Goal: Use online tool/utility: Utilize a website feature to perform a specific function

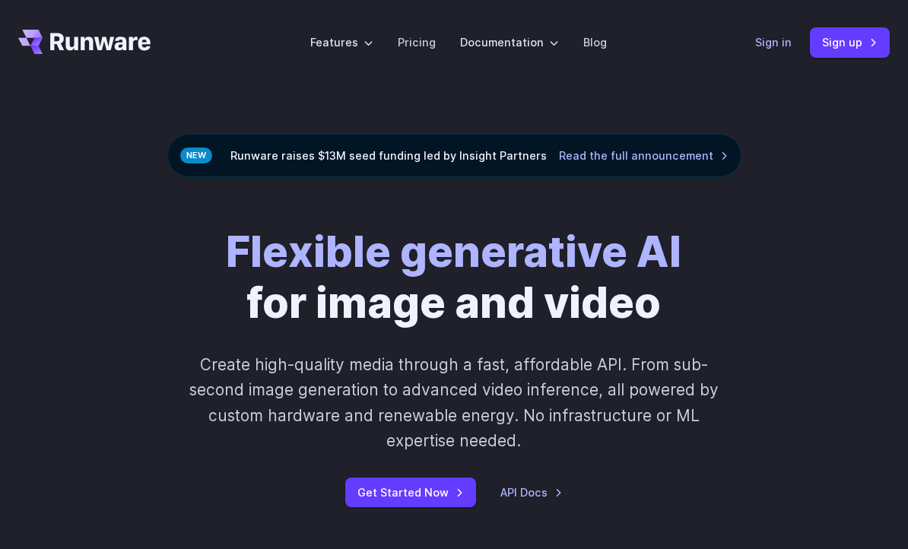
click at [772, 44] on link "Sign in" at bounding box center [774, 41] width 37 height 17
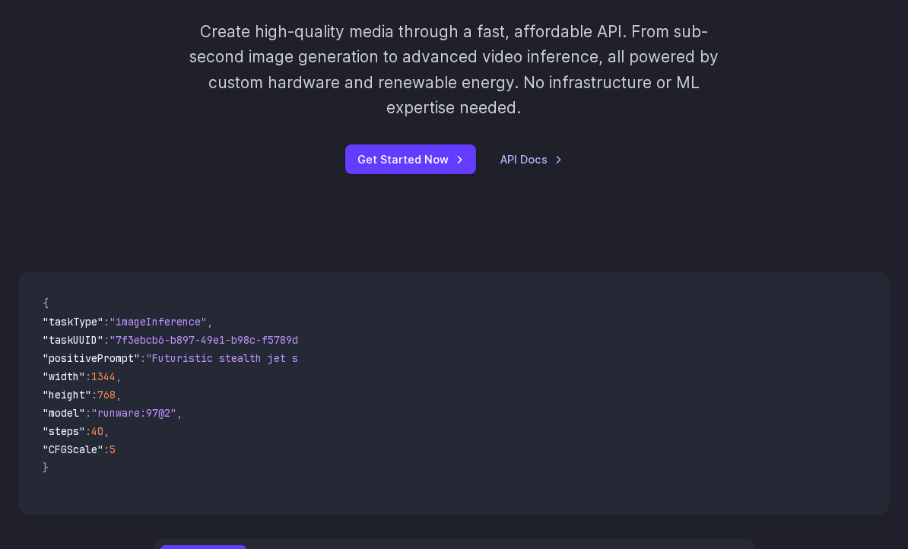
scroll to position [601, 0]
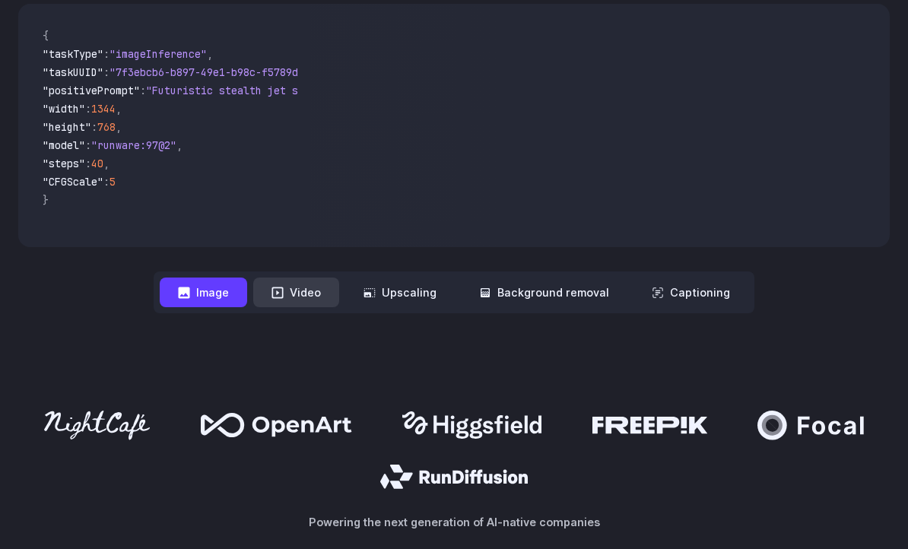
click at [295, 291] on button "Video" at bounding box center [296, 293] width 86 height 30
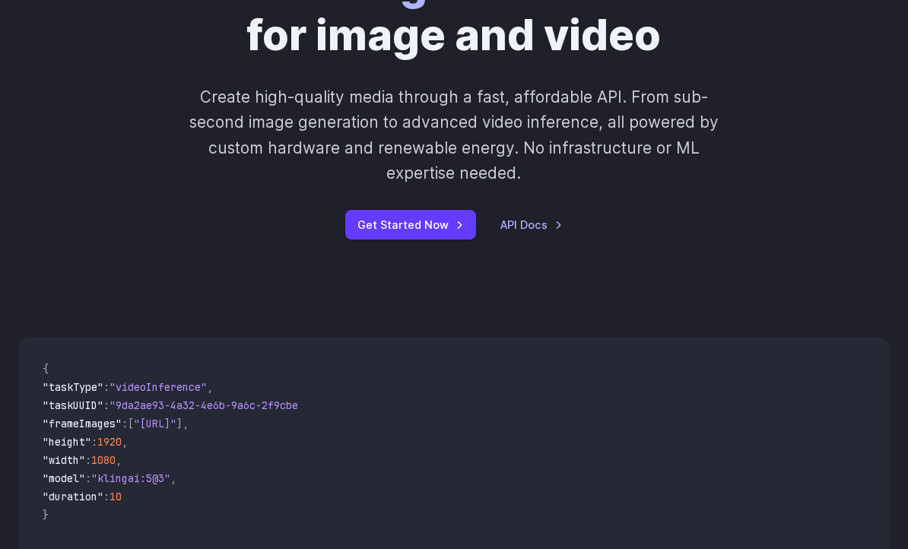
scroll to position [535, 0]
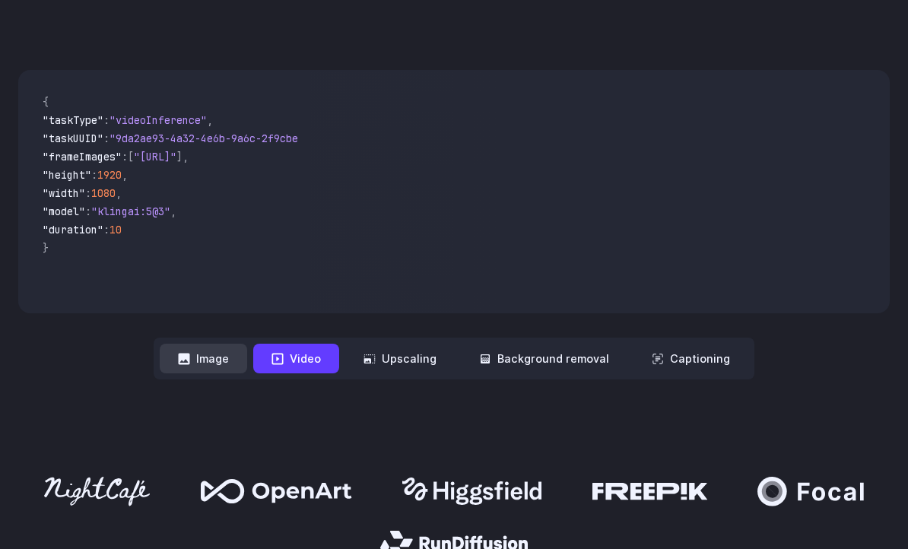
click at [212, 358] on button "Image" at bounding box center [203, 359] width 87 height 30
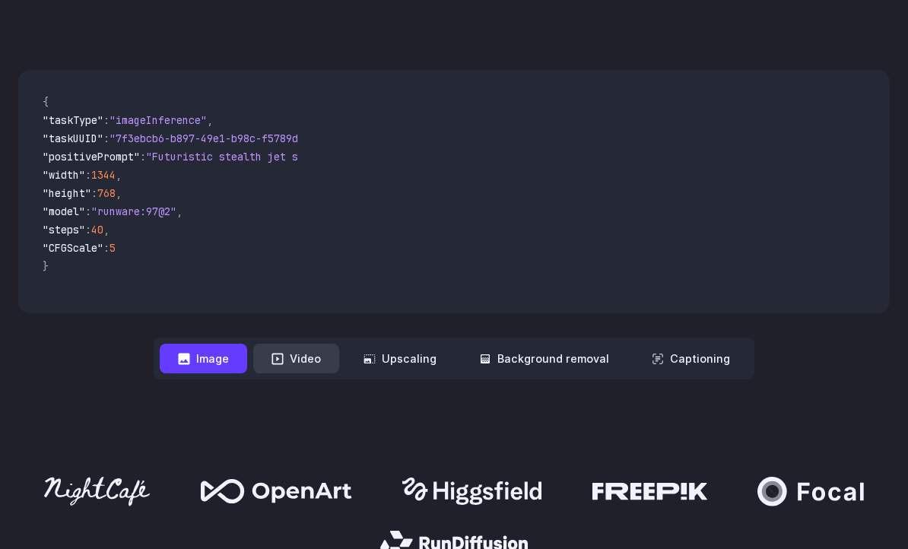
click at [325, 363] on button "Video" at bounding box center [296, 359] width 86 height 30
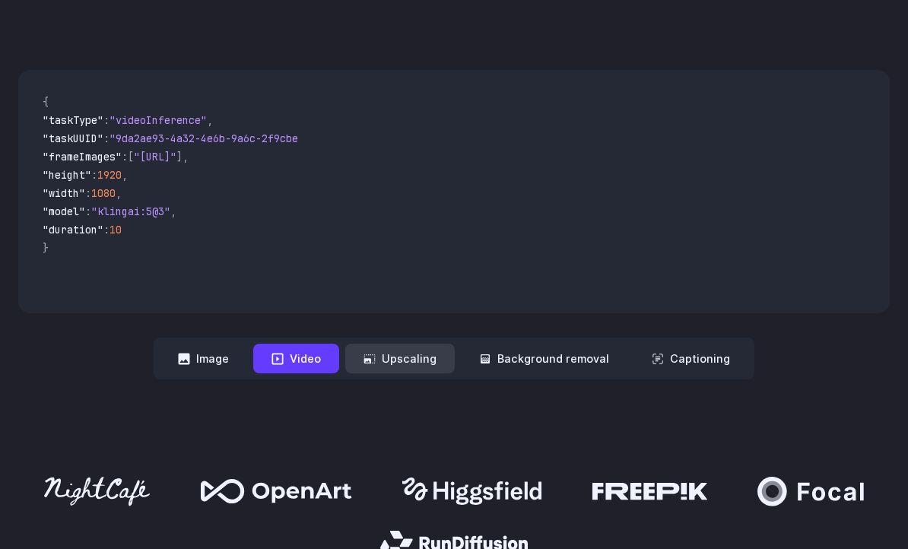
click at [383, 361] on button "Upscaling" at bounding box center [400, 359] width 110 height 30
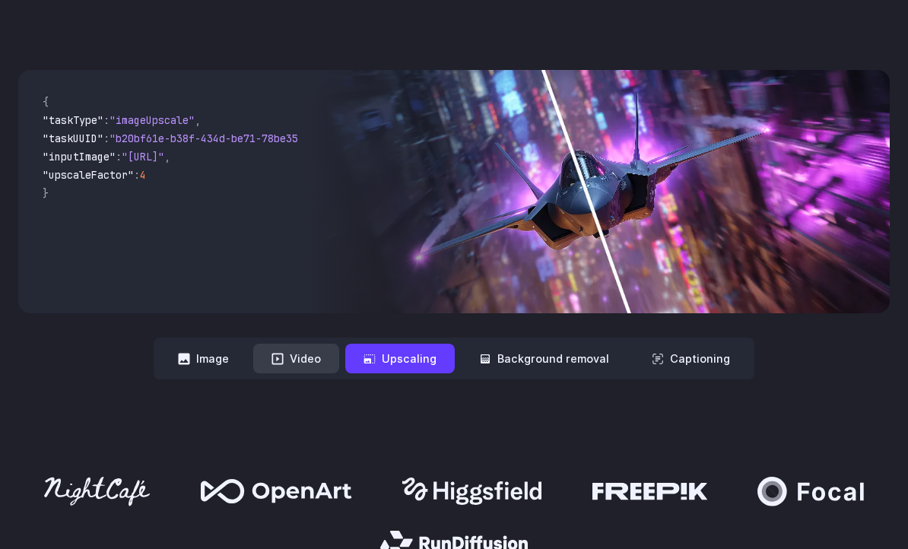
click at [312, 359] on button "Video" at bounding box center [296, 359] width 86 height 30
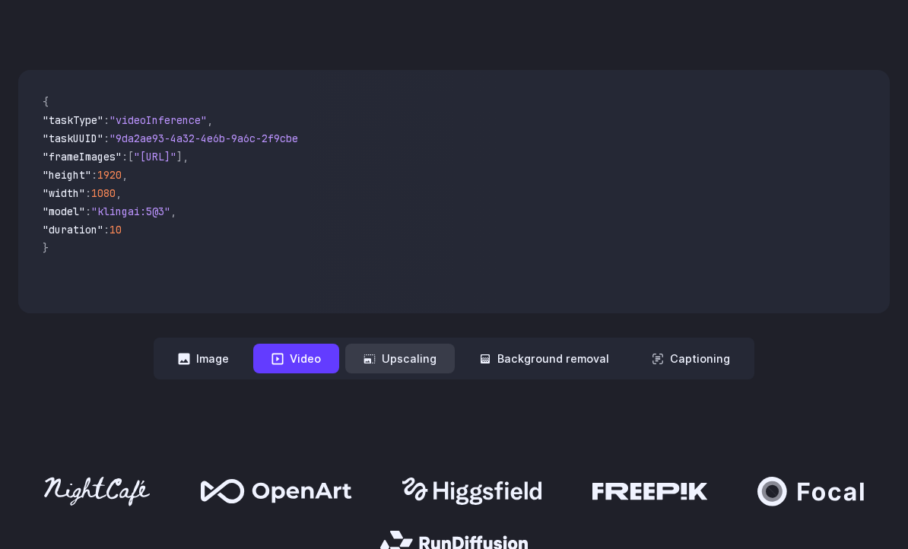
click at [399, 353] on button "Upscaling" at bounding box center [400, 359] width 110 height 30
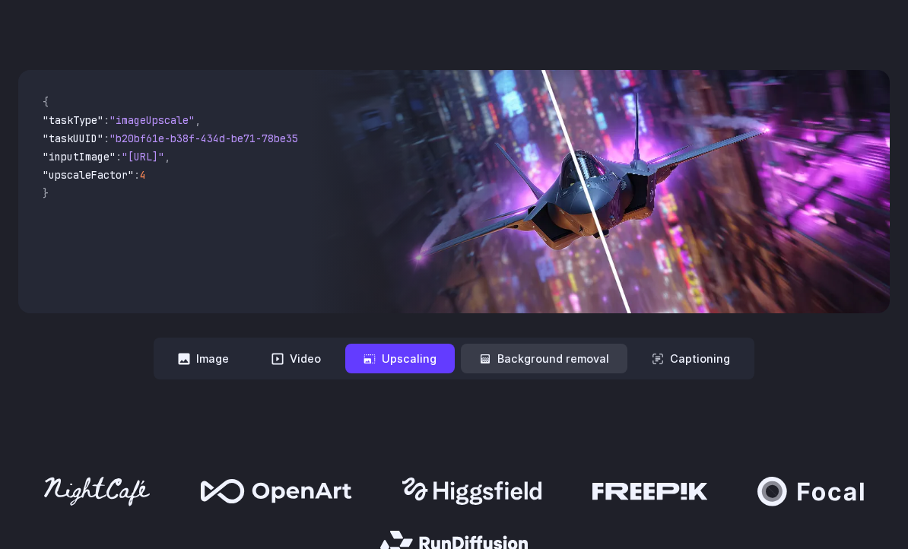
click at [509, 360] on button "Background removal" at bounding box center [544, 359] width 167 height 30
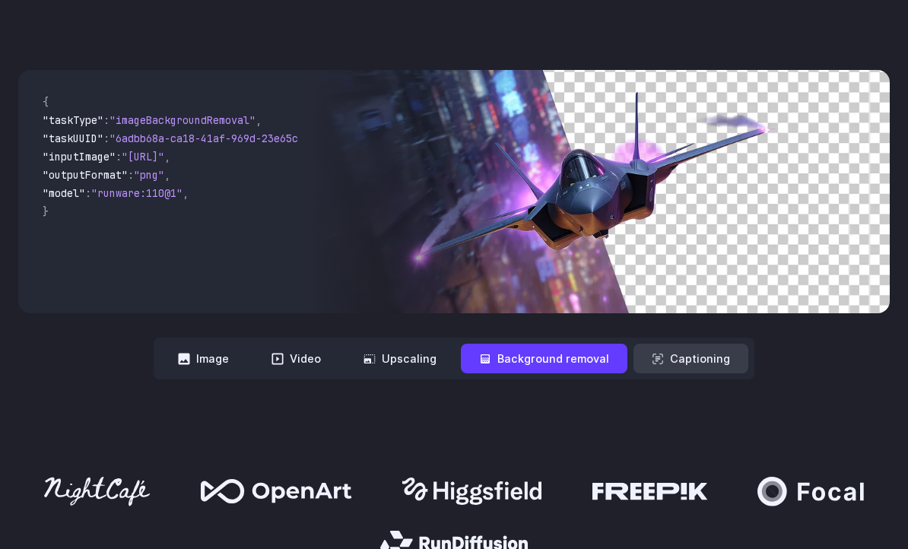
click at [666, 364] on button "Captioning" at bounding box center [691, 359] width 115 height 30
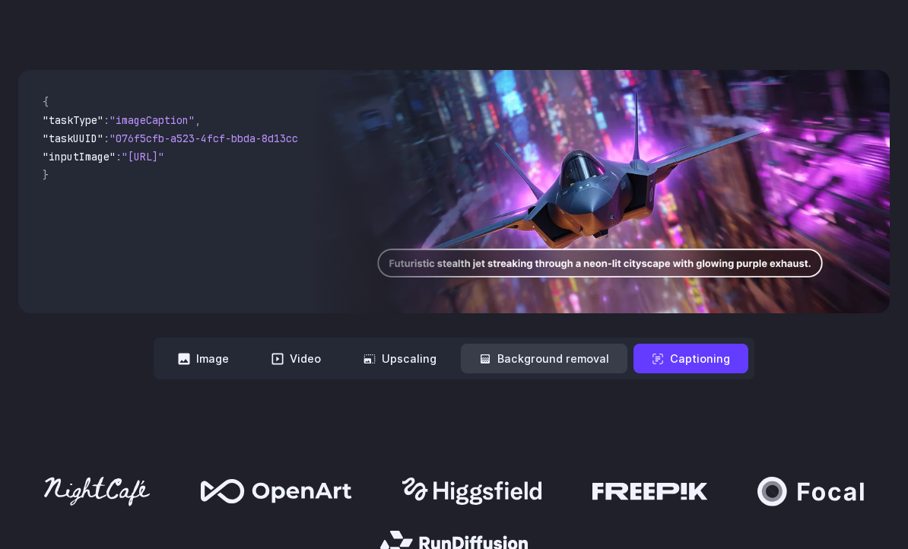
click at [565, 371] on button "Background removal" at bounding box center [544, 359] width 167 height 30
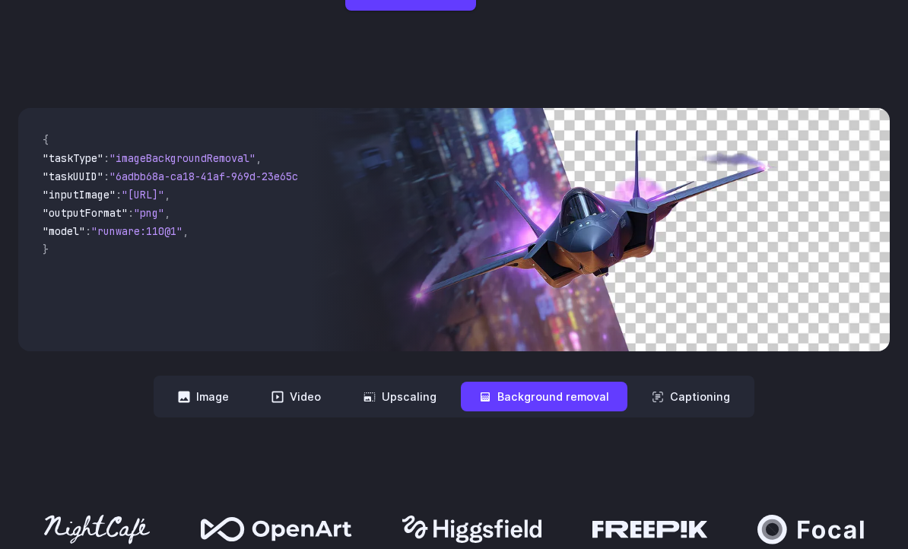
scroll to position [0, 0]
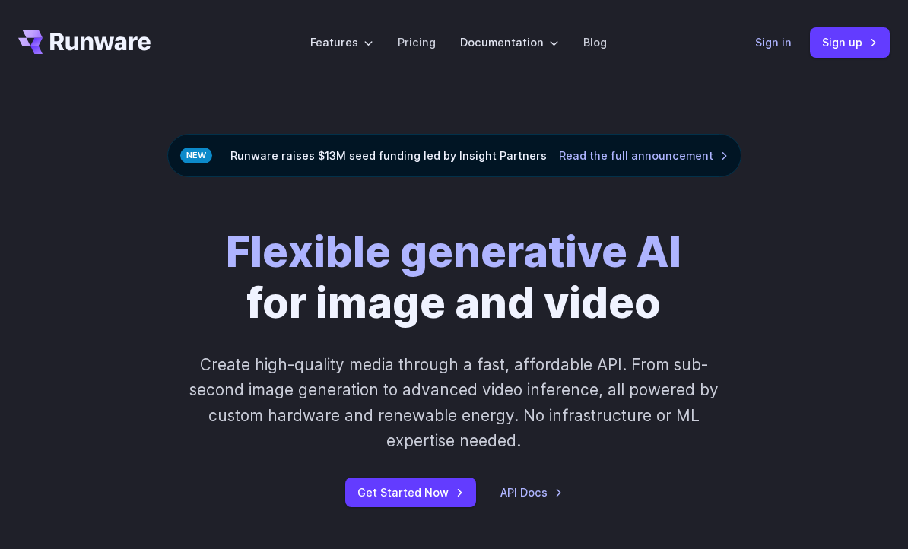
click at [771, 43] on link "Sign in" at bounding box center [774, 41] width 37 height 17
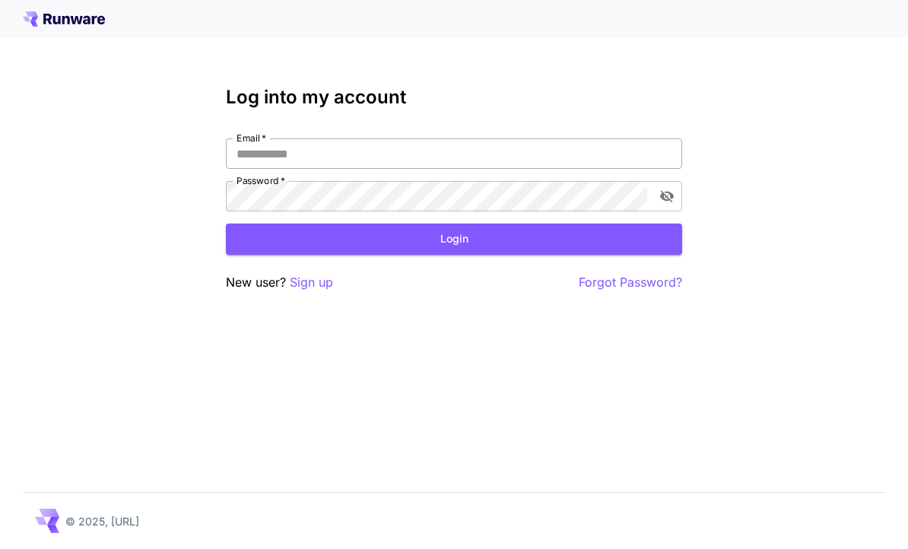
click at [426, 154] on input "Email   *" at bounding box center [454, 153] width 457 height 30
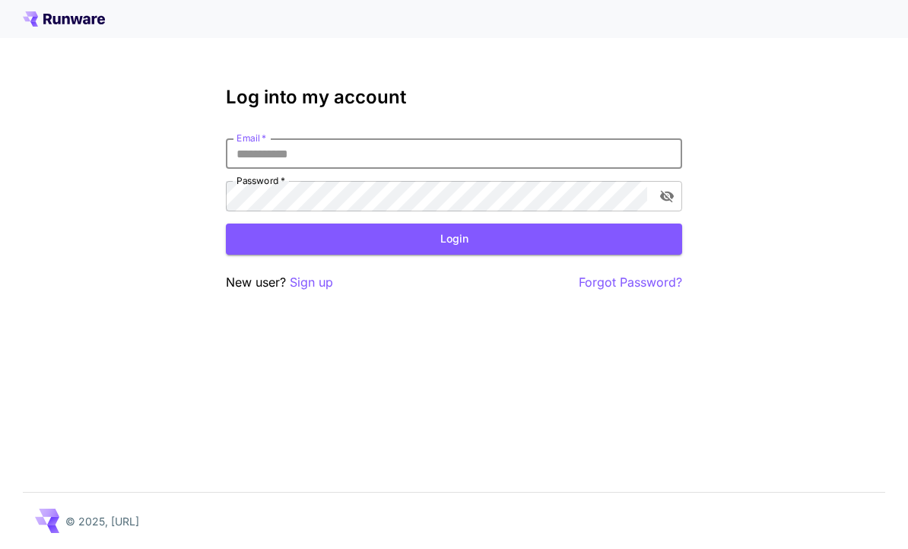
type input "**********"
click at [519, 249] on button "Login" at bounding box center [454, 239] width 457 height 31
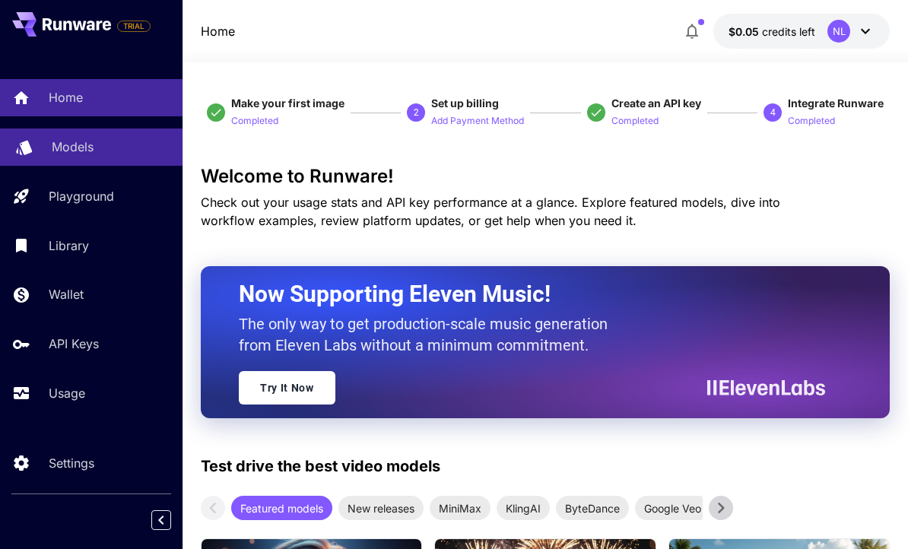
click at [119, 148] on div "Models" at bounding box center [111, 147] width 119 height 18
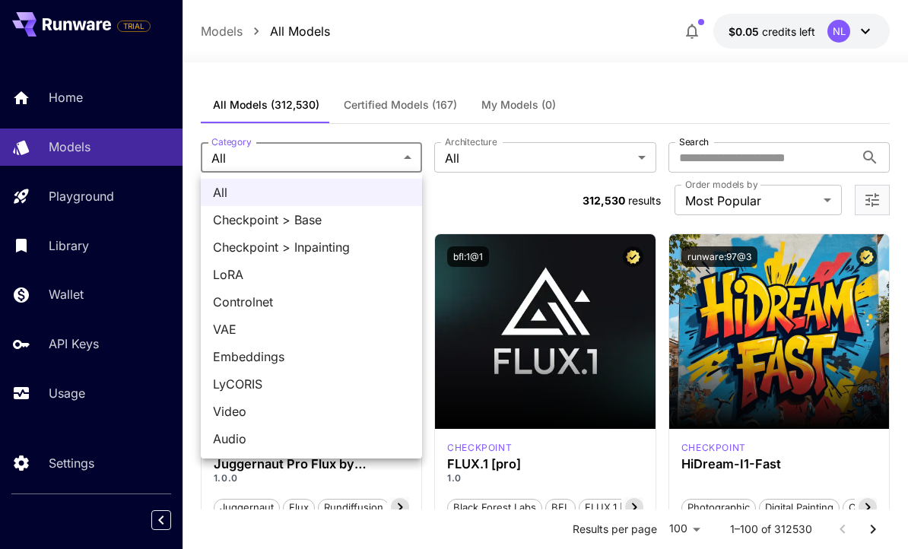
click at [496, 197] on div at bounding box center [454, 274] width 908 height 549
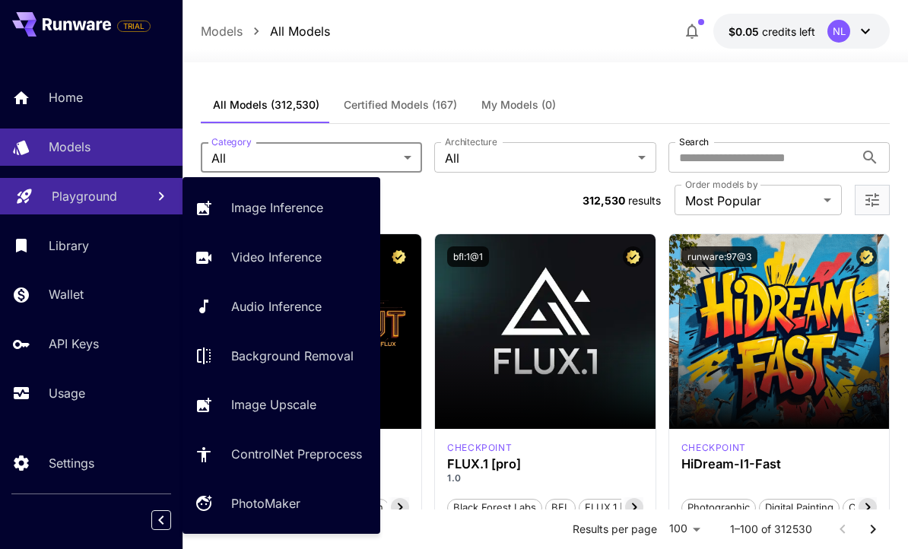
click at [107, 190] on p "Playground" at bounding box center [84, 196] width 65 height 18
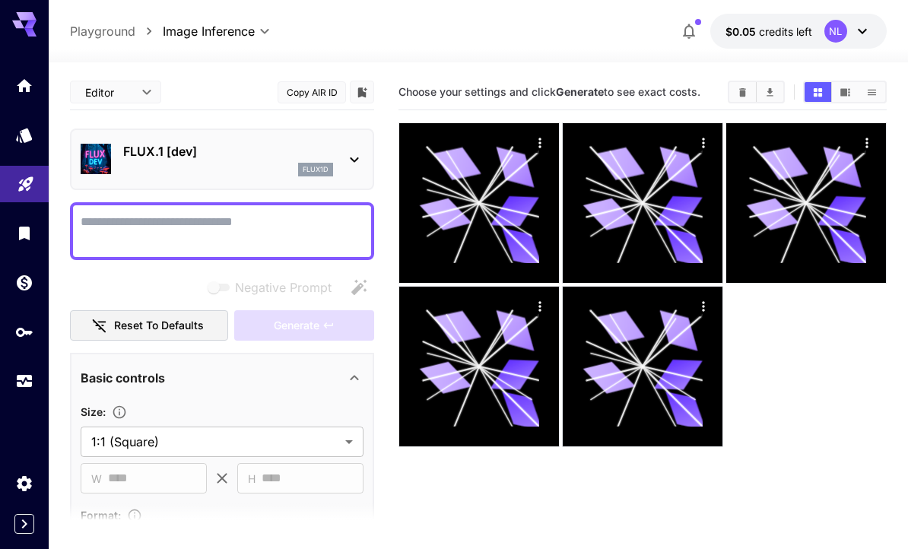
click at [272, 170] on div "flux1d" at bounding box center [228, 170] width 210 height 14
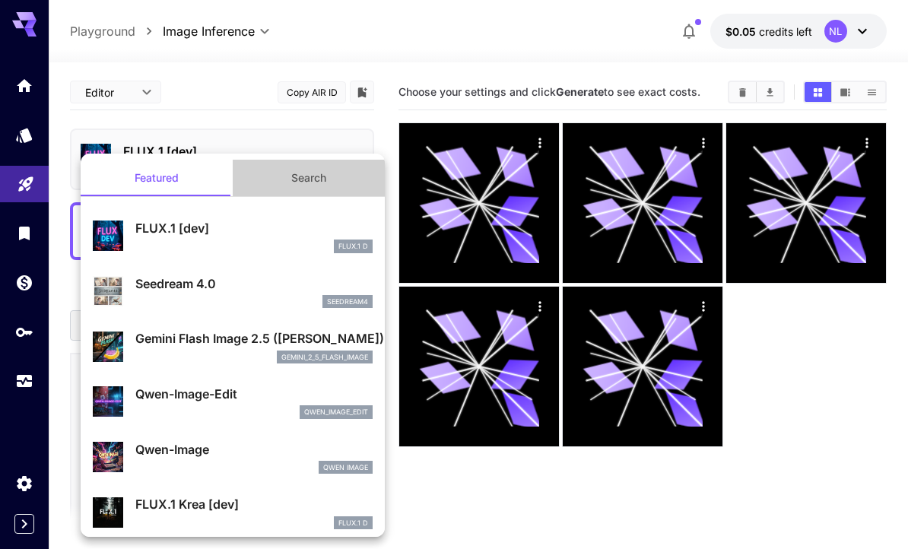
click at [294, 177] on button "Search" at bounding box center [309, 178] width 152 height 37
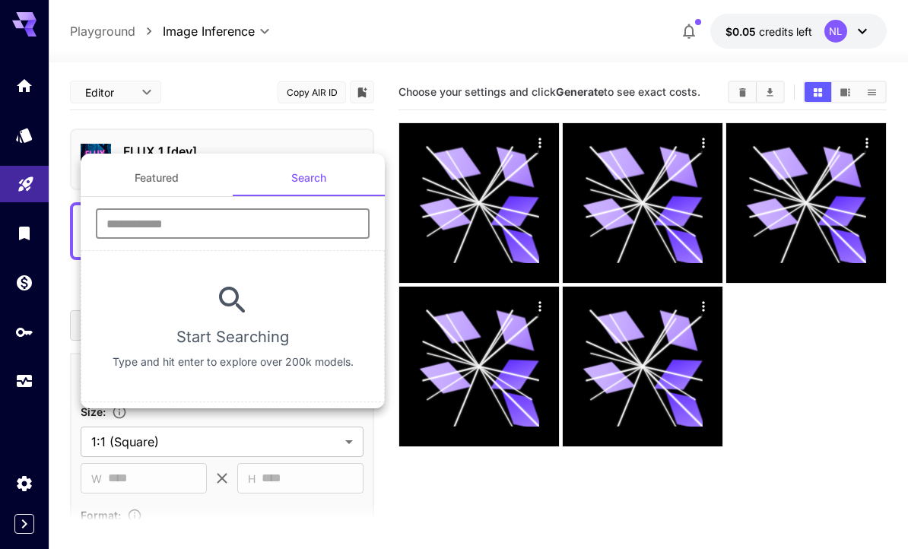
click at [222, 231] on input "text" at bounding box center [233, 223] width 274 height 30
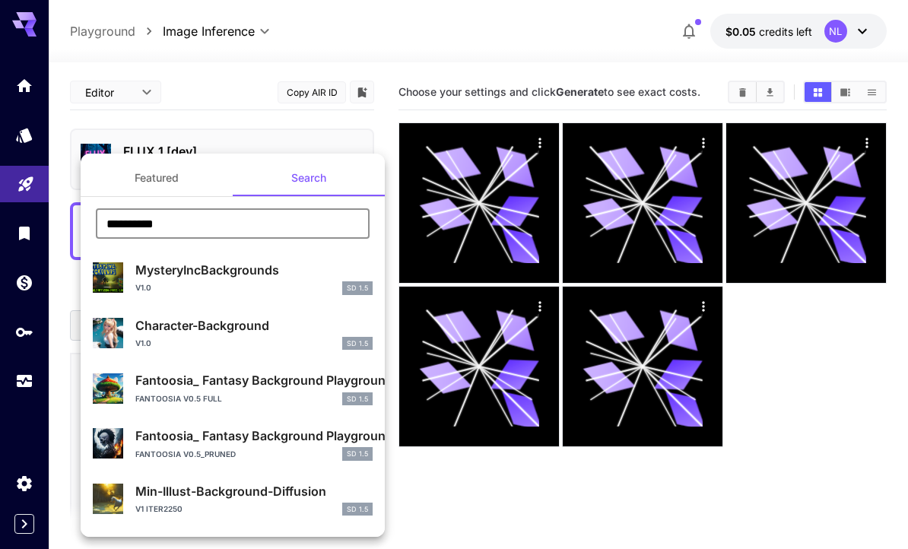
type input "**********"
click at [148, 97] on div at bounding box center [454, 274] width 908 height 549
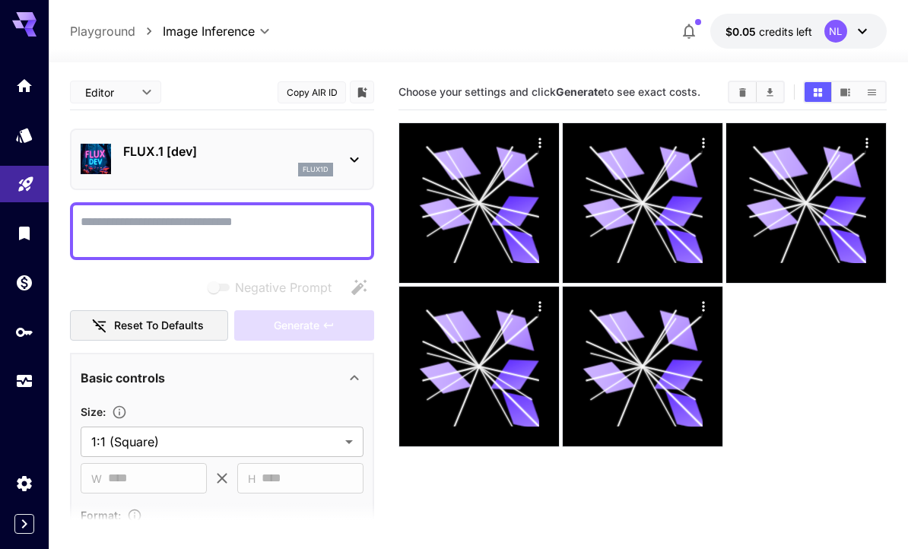
click at [148, 97] on body "**********" at bounding box center [454, 335] width 908 height 670
click at [148, 97] on div at bounding box center [454, 274] width 908 height 549
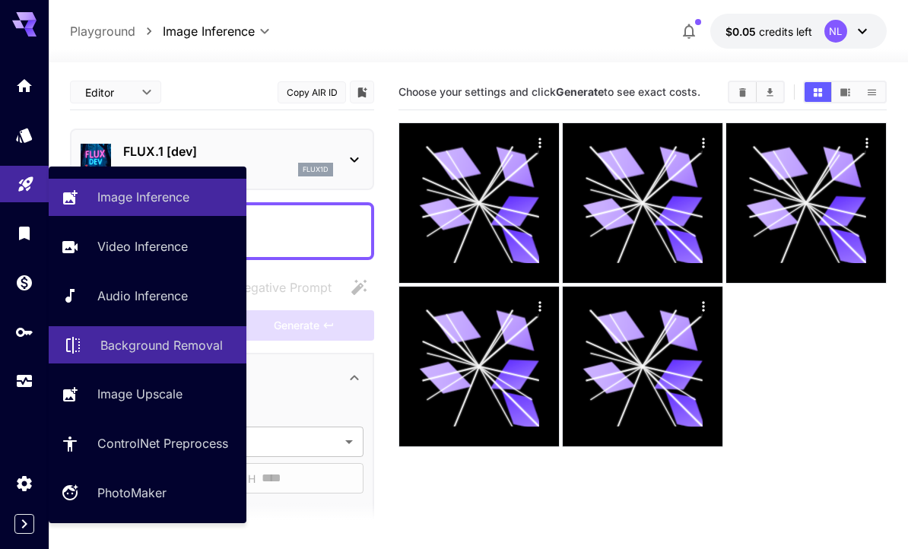
click at [167, 342] on p "Background Removal" at bounding box center [161, 345] width 122 height 18
type input "**********"
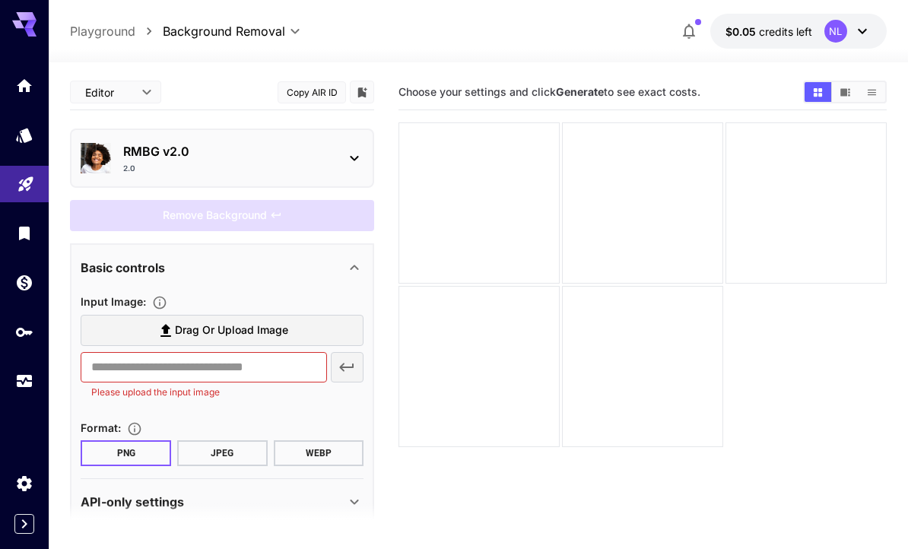
click at [256, 162] on div "RMBG v2.0 2.0" at bounding box center [228, 158] width 210 height 32
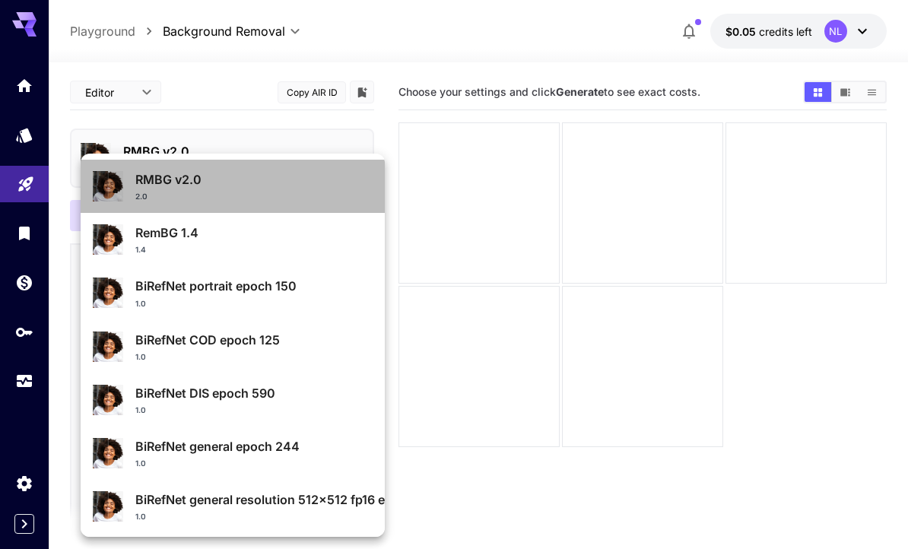
click at [288, 192] on div "2.0" at bounding box center [253, 196] width 237 height 11
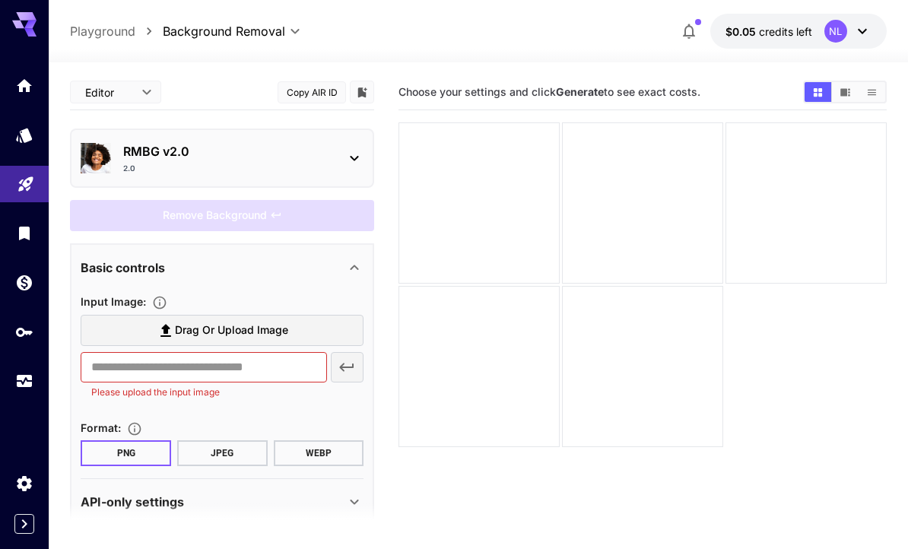
scroll to position [24, 0]
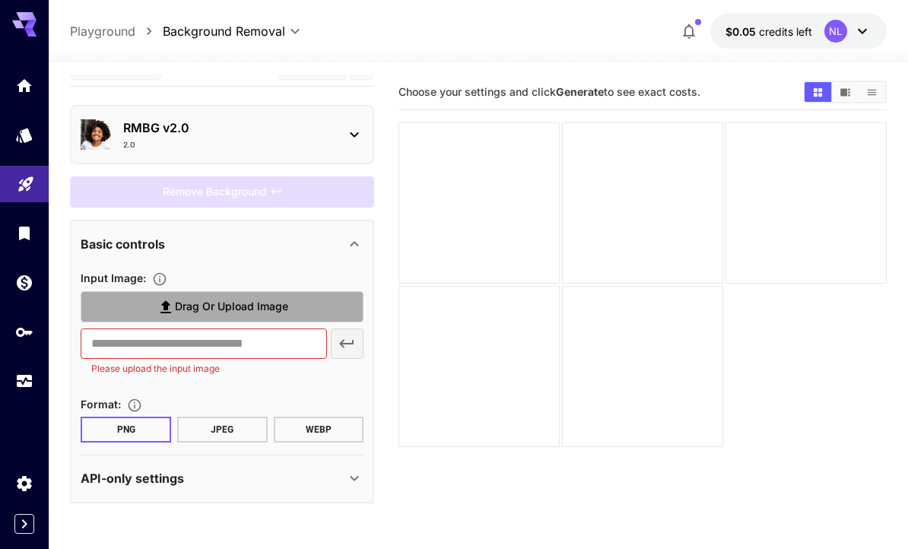
click at [243, 304] on span "Drag or upload image" at bounding box center [231, 306] width 113 height 19
click at [0, 0] on input "Drag or upload image" at bounding box center [0, 0] width 0 height 0
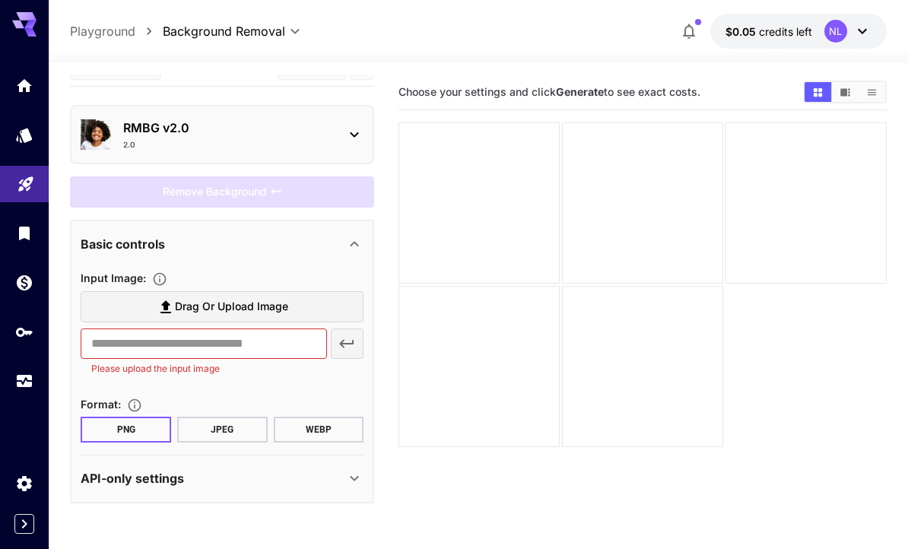
click at [266, 292] on label "Drag or upload image" at bounding box center [222, 306] width 283 height 31
click at [0, 0] on input "Drag or upload image" at bounding box center [0, 0] width 0 height 0
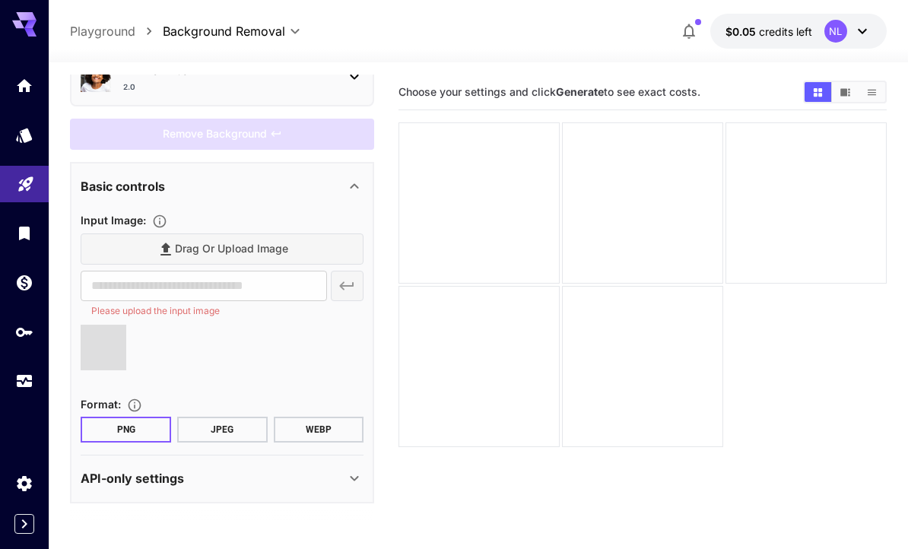
type input "**********"
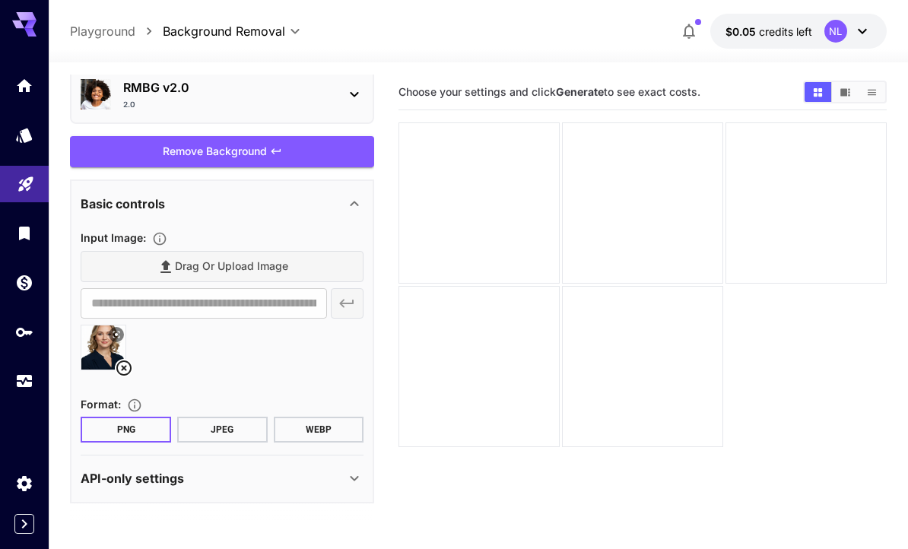
scroll to position [49, 0]
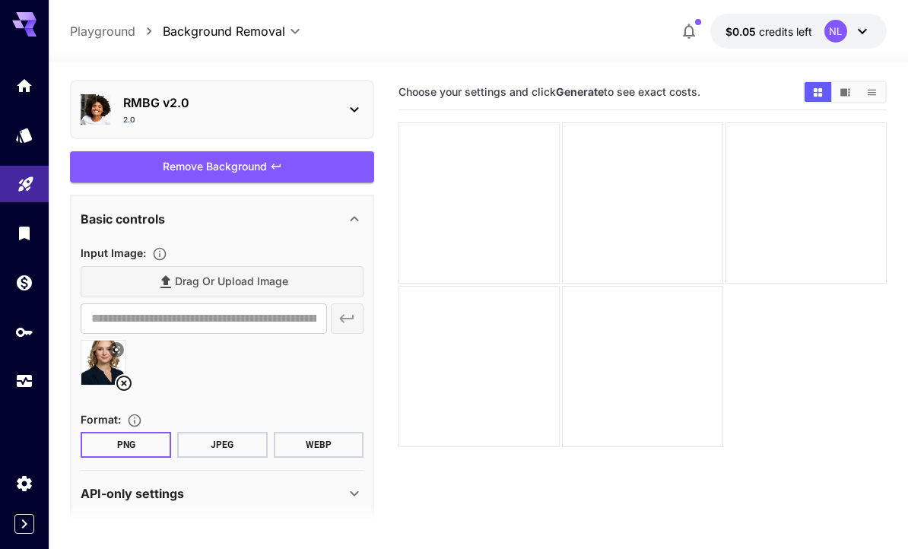
click at [294, 179] on div "Remove Background" at bounding box center [222, 166] width 304 height 31
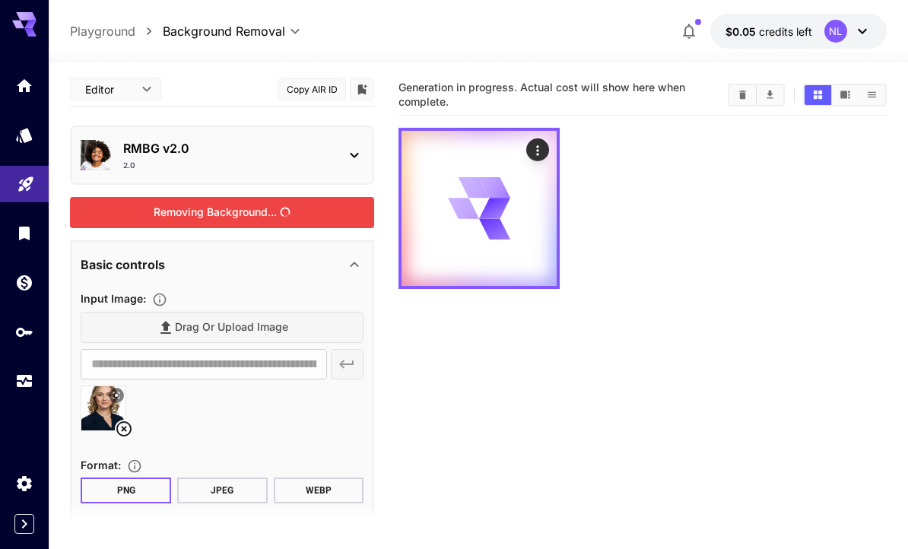
scroll to position [0, 0]
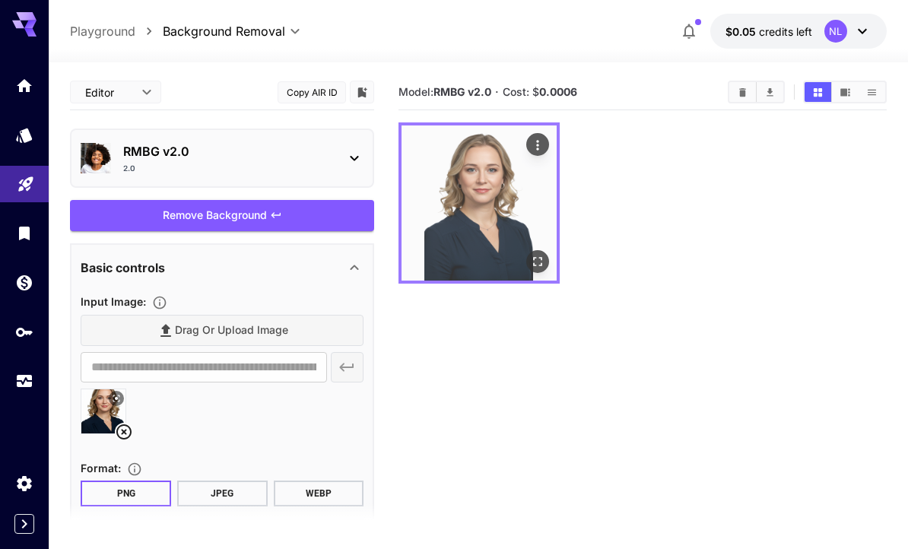
click at [454, 194] on img at bounding box center [479, 203] width 155 height 155
click at [539, 259] on icon "Open in fullscreen" at bounding box center [537, 261] width 15 height 15
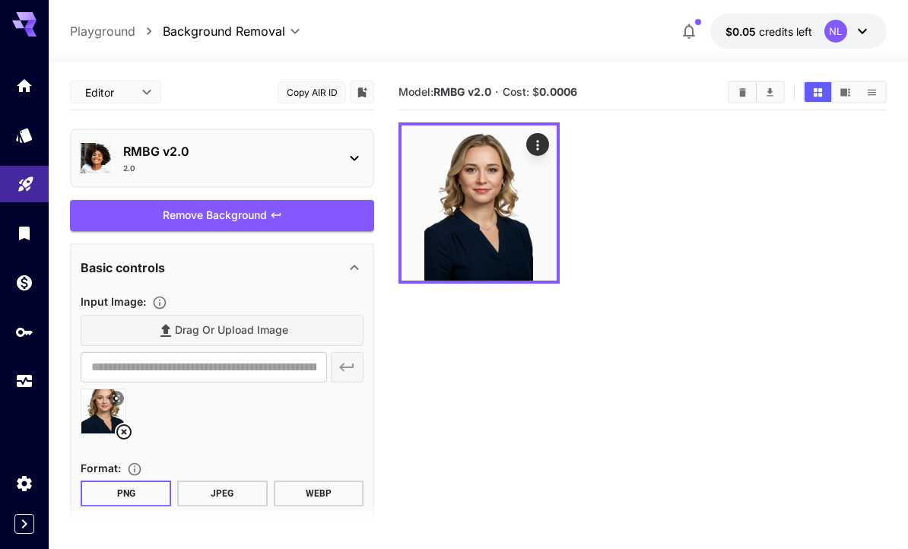
click at [279, 336] on div "Drag or upload image" at bounding box center [222, 330] width 283 height 31
click at [271, 324] on div "Drag or upload image" at bounding box center [222, 330] width 283 height 31
click at [268, 325] on div "Drag or upload image" at bounding box center [222, 330] width 283 height 31
click at [171, 266] on div "Basic controls" at bounding box center [213, 268] width 265 height 18
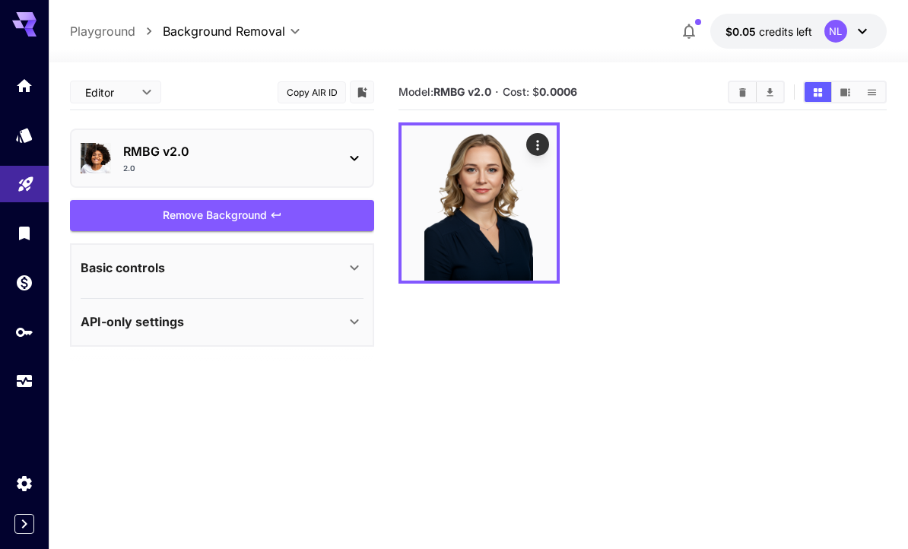
click at [179, 266] on div "Basic controls" at bounding box center [213, 268] width 265 height 18
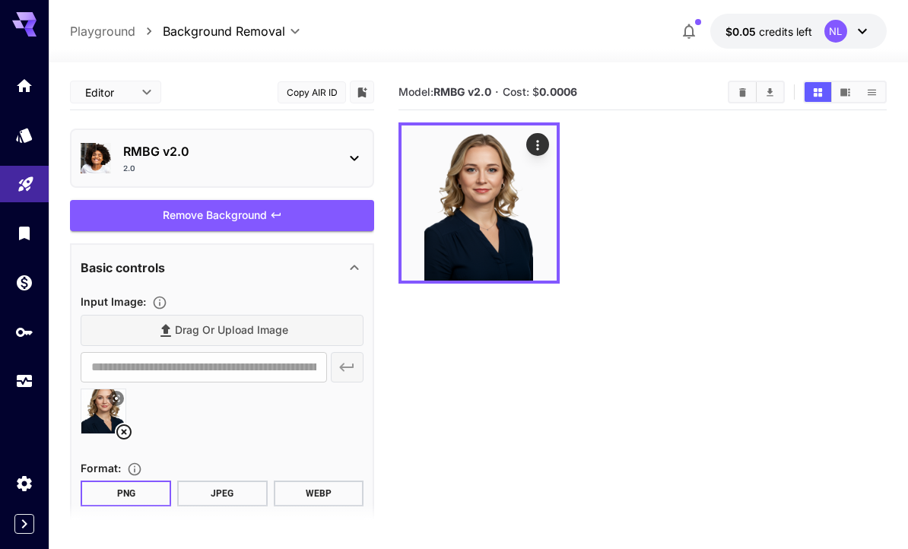
click at [179, 329] on div "Drag or upload image" at bounding box center [222, 330] width 283 height 31
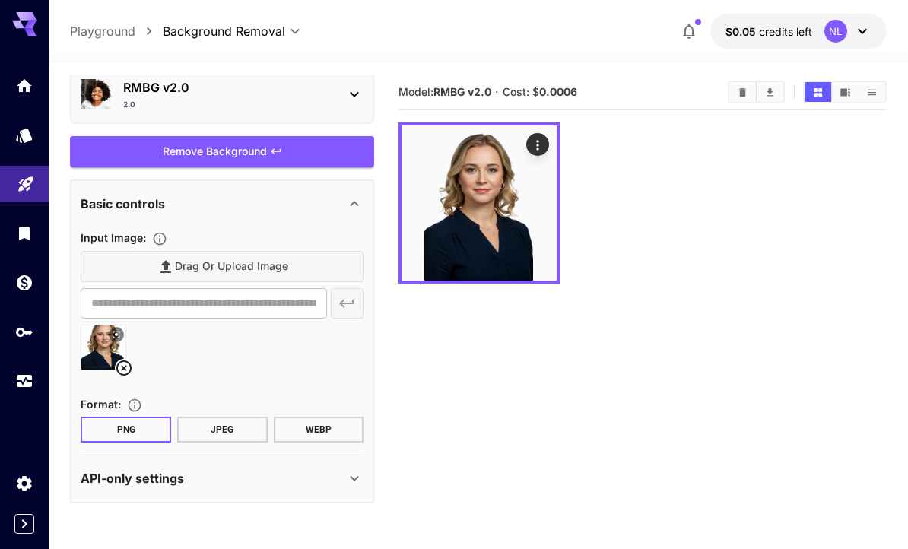
scroll to position [64, 0]
click at [122, 334] on button at bounding box center [116, 334] width 15 height 15
click at [125, 370] on icon at bounding box center [124, 368] width 18 height 18
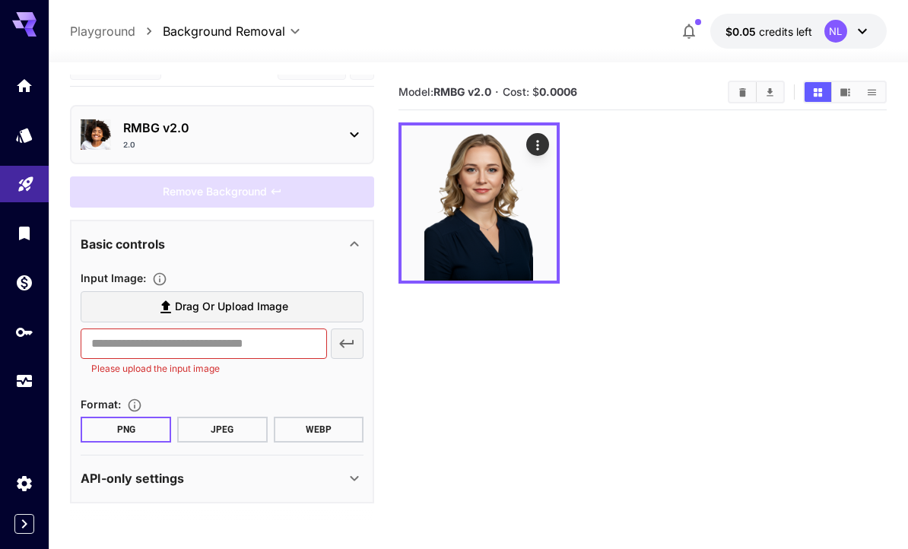
scroll to position [24, 0]
click at [187, 309] on span "Drag or upload image" at bounding box center [231, 306] width 113 height 19
click at [0, 0] on input "Drag or upload image" at bounding box center [0, 0] width 0 height 0
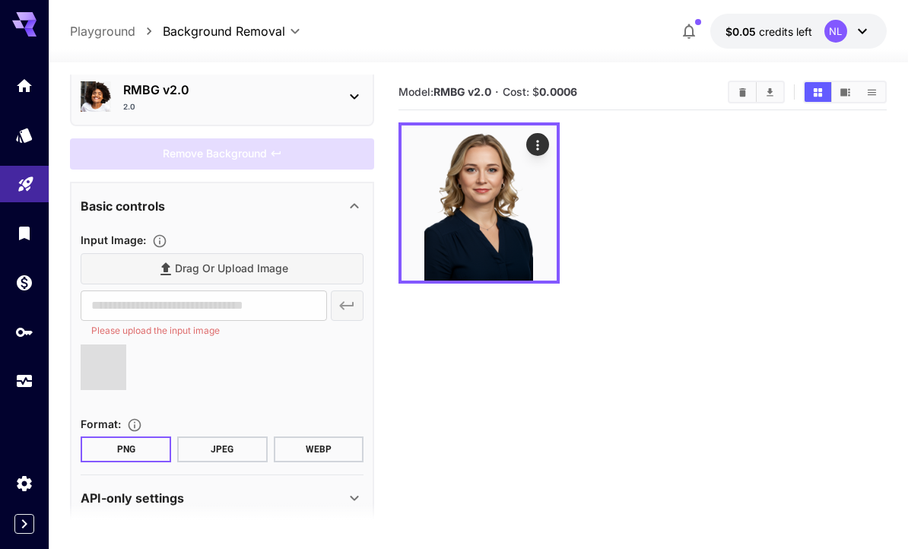
type input "**********"
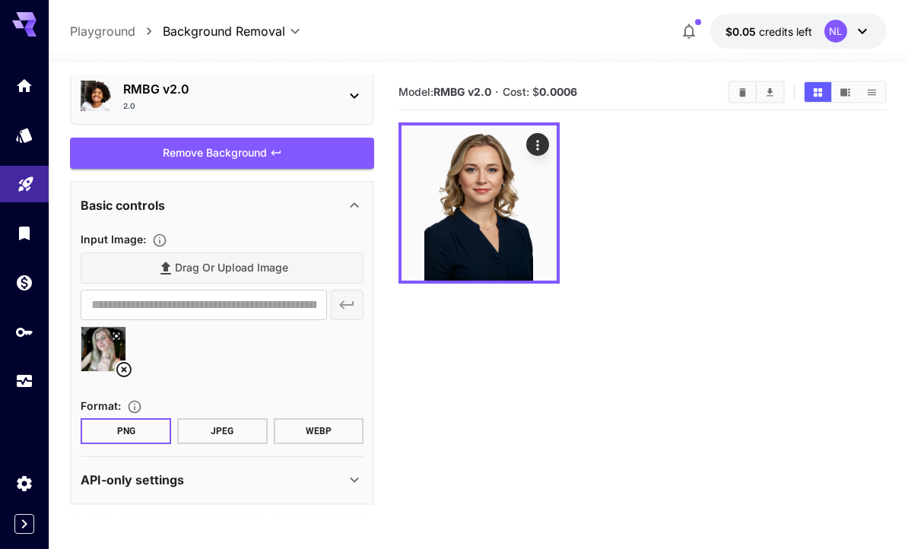
scroll to position [64, 0]
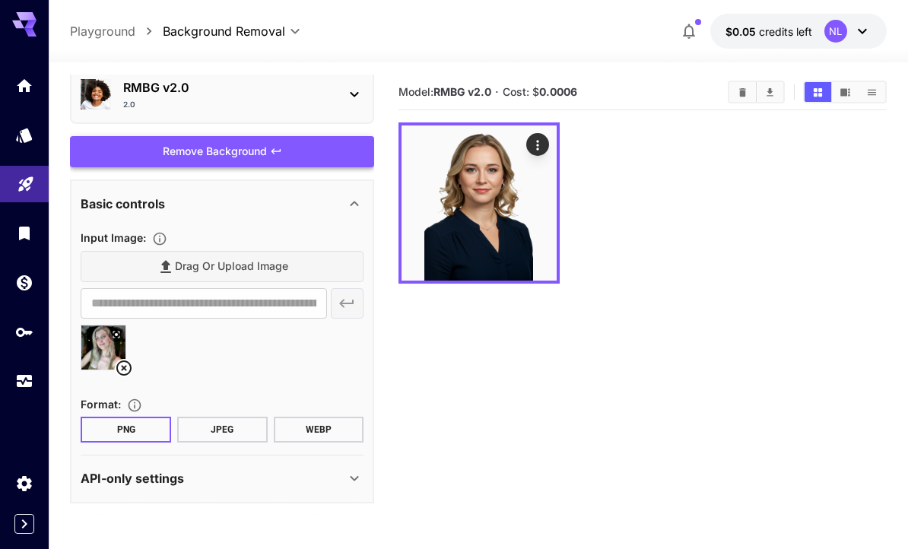
click at [267, 159] on div "Remove Background" at bounding box center [222, 151] width 304 height 31
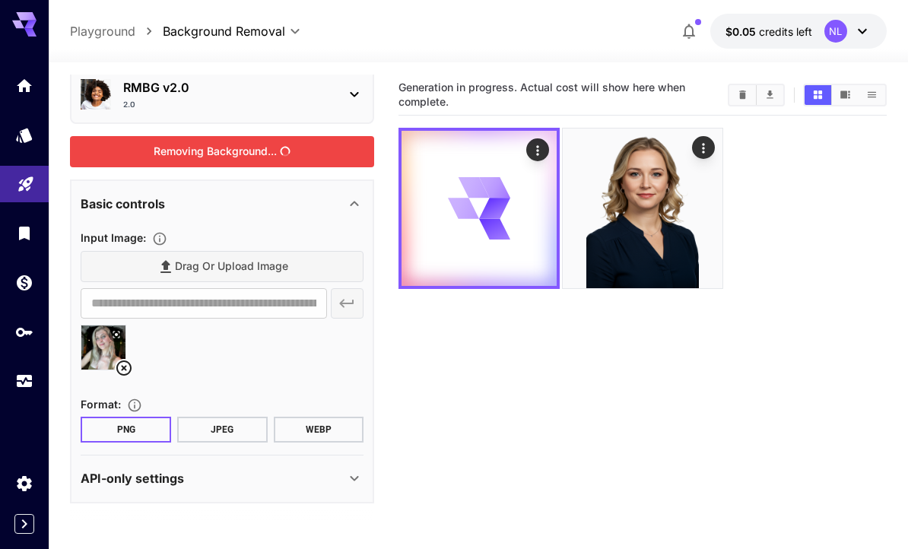
scroll to position [0, 0]
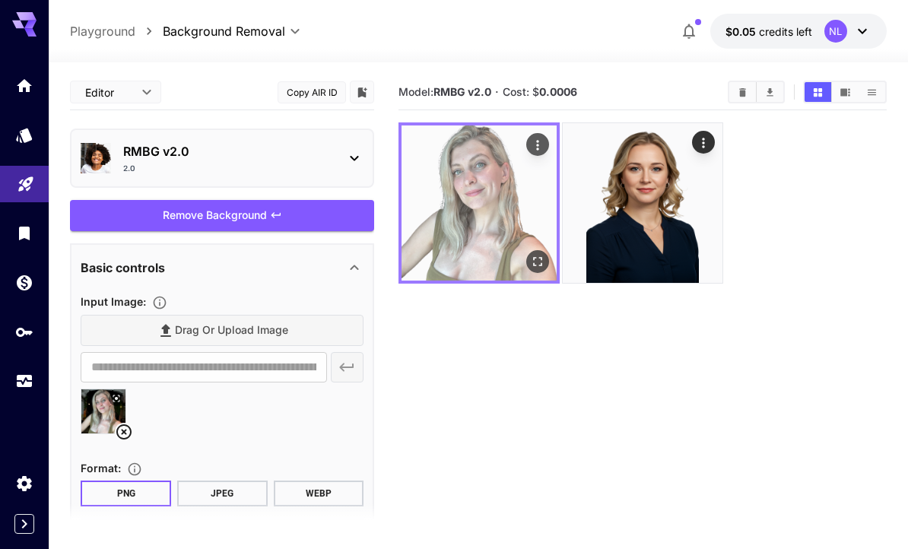
click at [511, 273] on img at bounding box center [479, 203] width 155 height 155
click at [533, 268] on icon "Open in fullscreen" at bounding box center [537, 261] width 15 height 15
click at [535, 265] on icon "Open in fullscreen" at bounding box center [537, 261] width 9 height 9
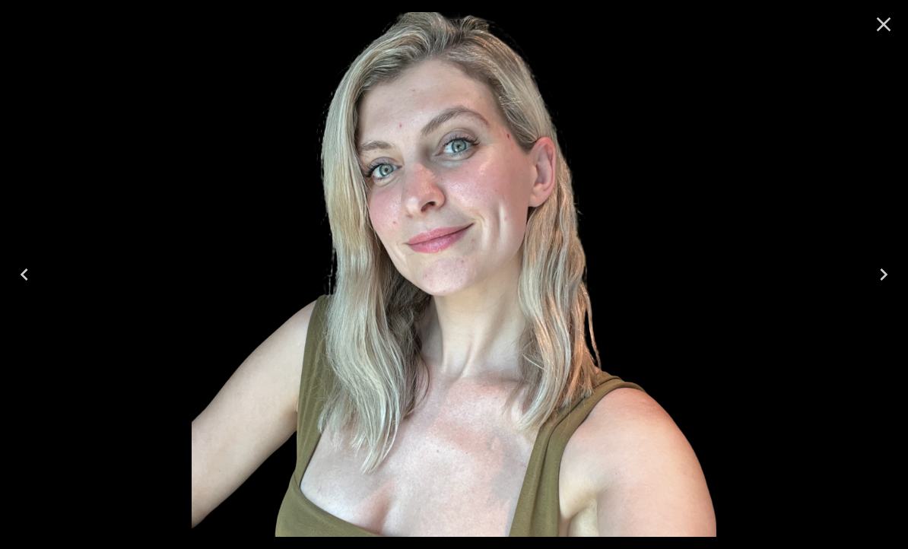
click at [878, 31] on icon "Close" at bounding box center [884, 24] width 24 height 24
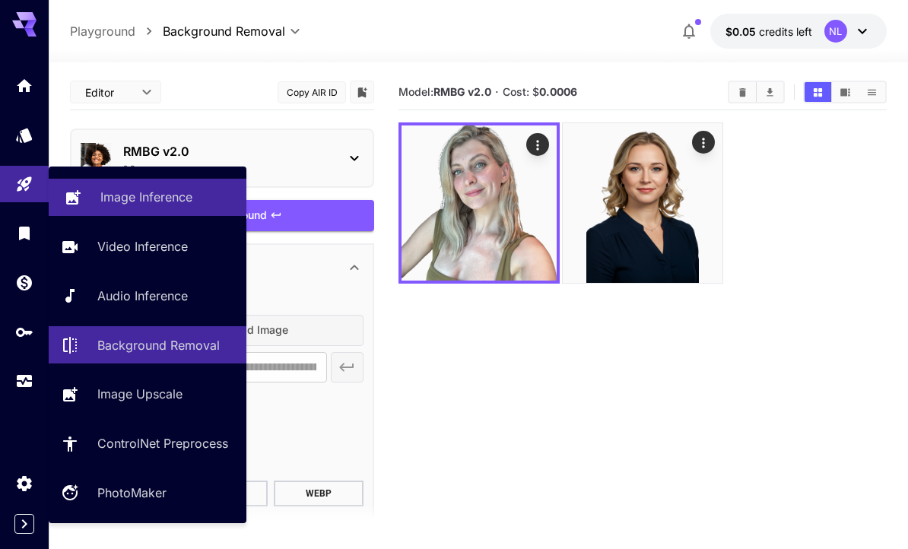
click at [95, 191] on link "Image Inference" at bounding box center [148, 197] width 198 height 37
type input "**********"
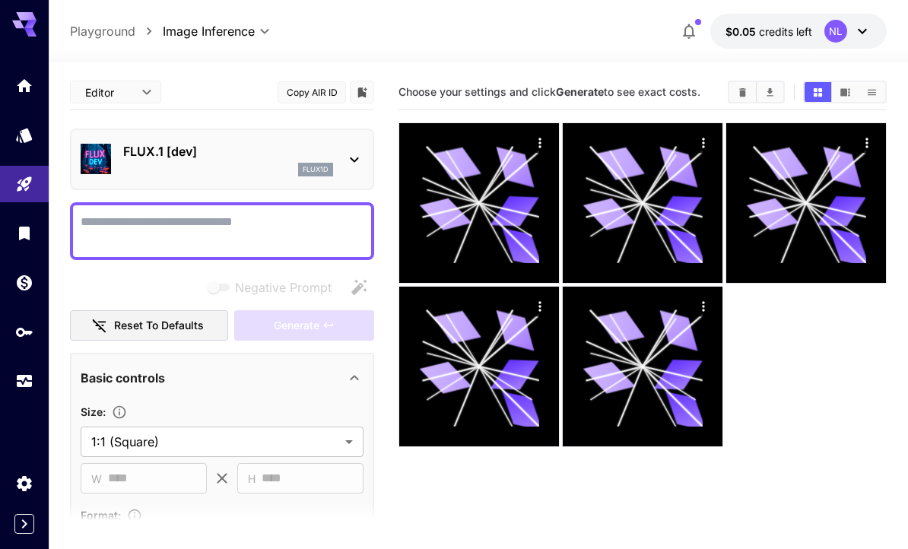
click at [232, 164] on div "flux1d" at bounding box center [228, 170] width 210 height 14
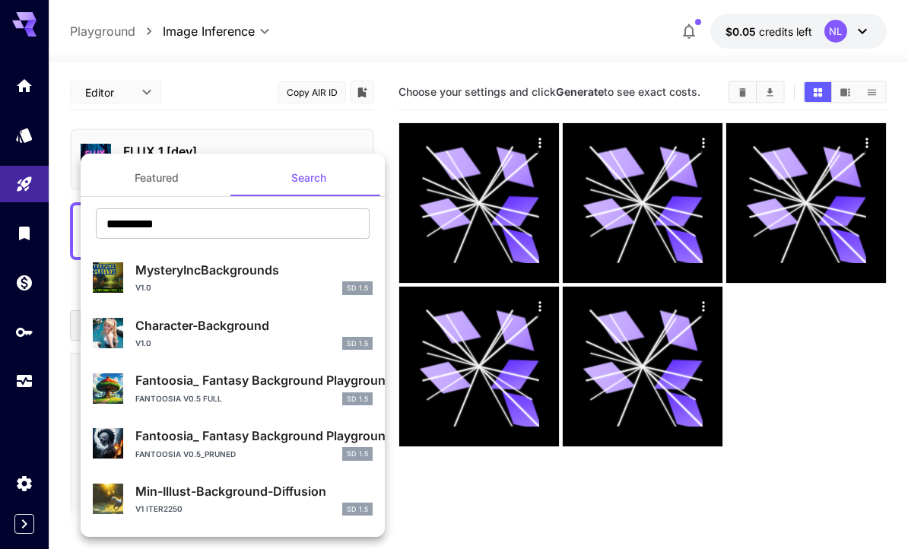
click at [198, 183] on button "Featured" at bounding box center [157, 178] width 152 height 37
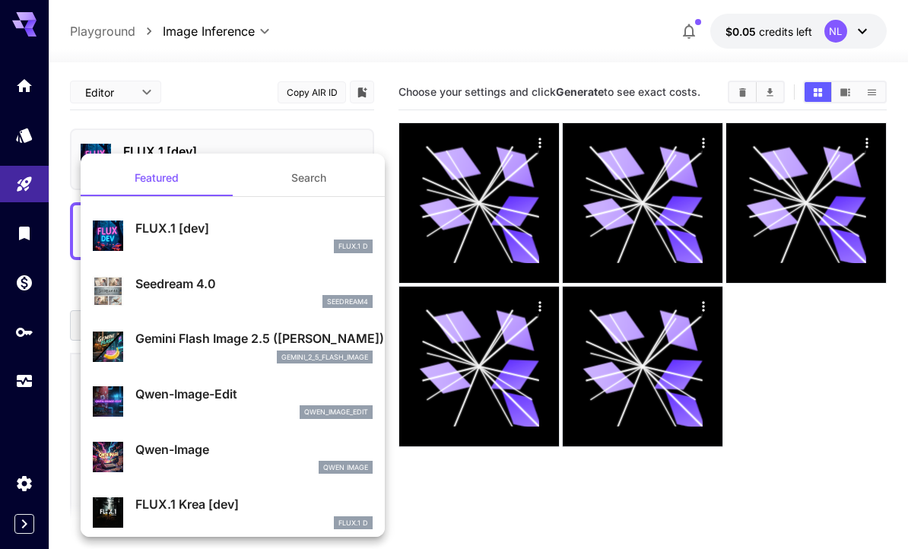
click at [274, 189] on button "Search" at bounding box center [309, 178] width 152 height 37
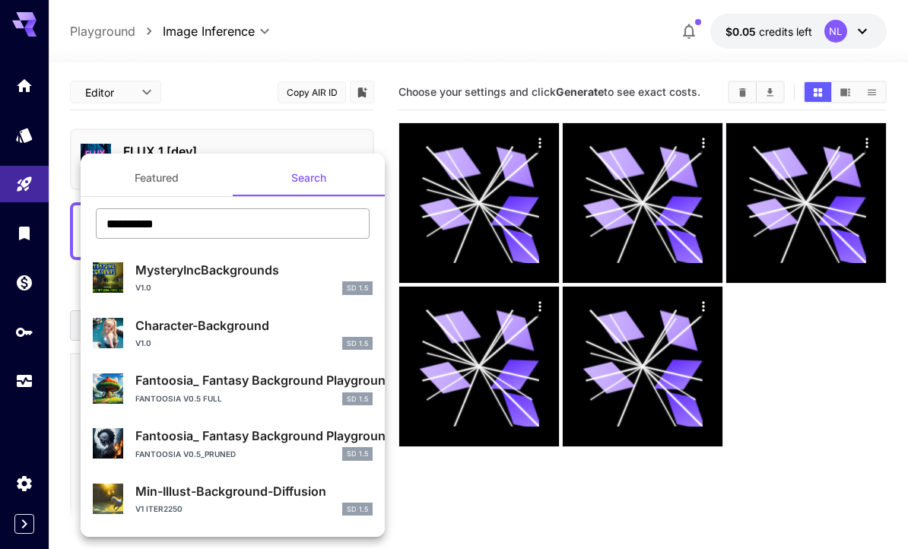
click at [234, 223] on input "**********" at bounding box center [233, 223] width 274 height 30
click at [182, 192] on button "Featured" at bounding box center [157, 178] width 152 height 37
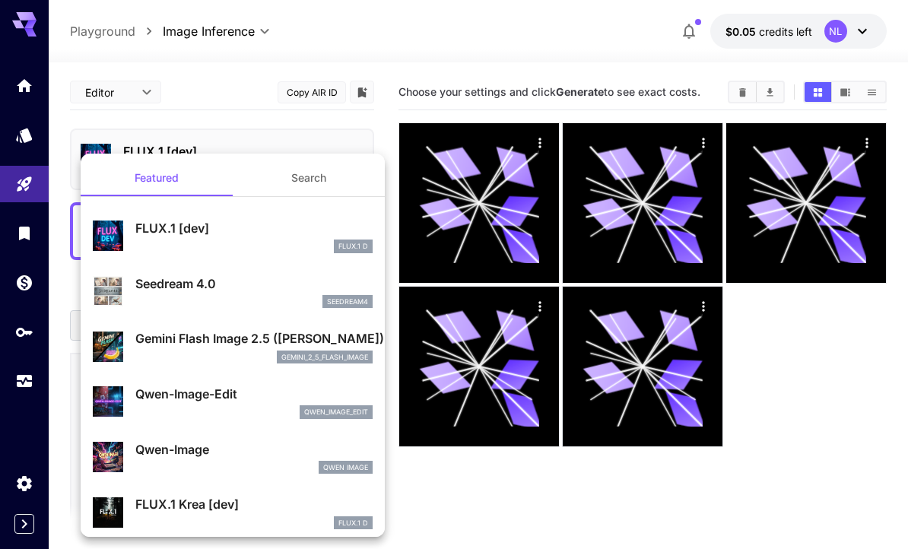
click at [214, 338] on p "Gemini Flash Image 2.5 (Nano Banana)" at bounding box center [253, 338] width 237 height 18
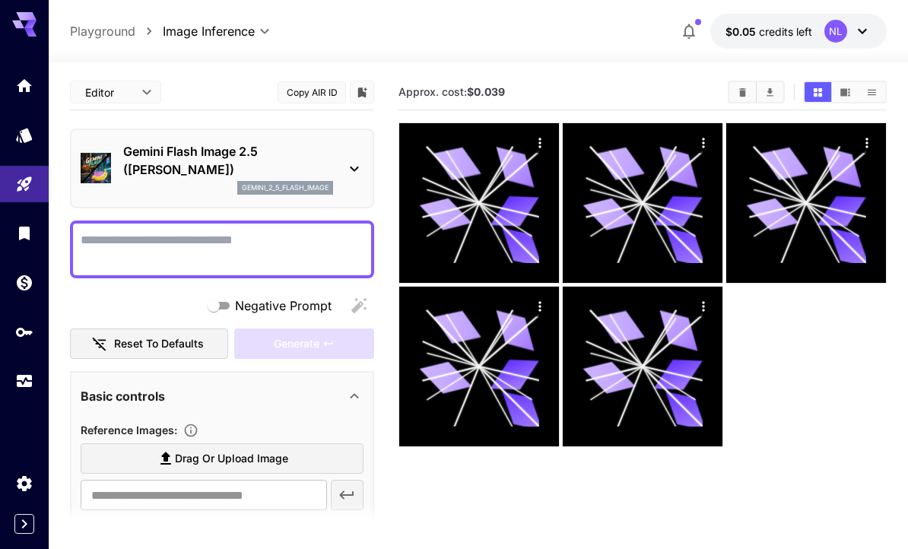
click at [186, 251] on textarea "Negative Prompt" at bounding box center [222, 249] width 283 height 37
type textarea "****"
